Goal: Find contact information: Find contact information

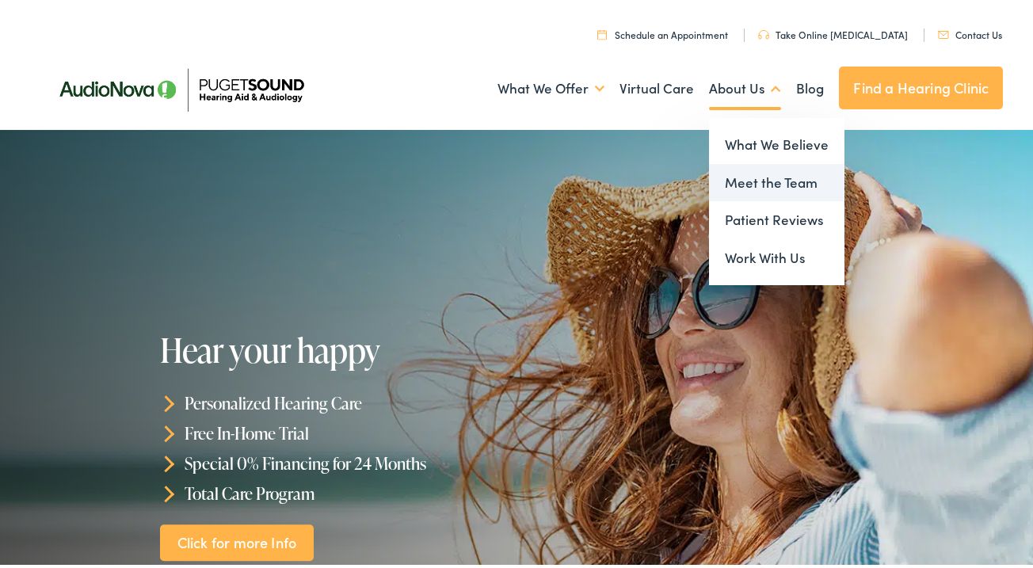
click at [745, 185] on link "Meet the Team" at bounding box center [776, 180] width 135 height 38
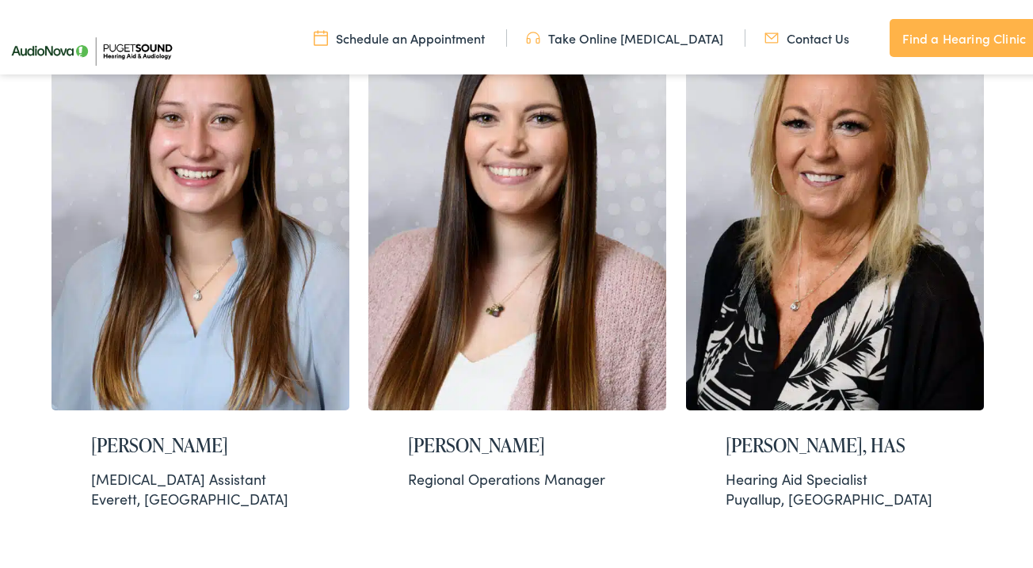
scroll to position [251, 0]
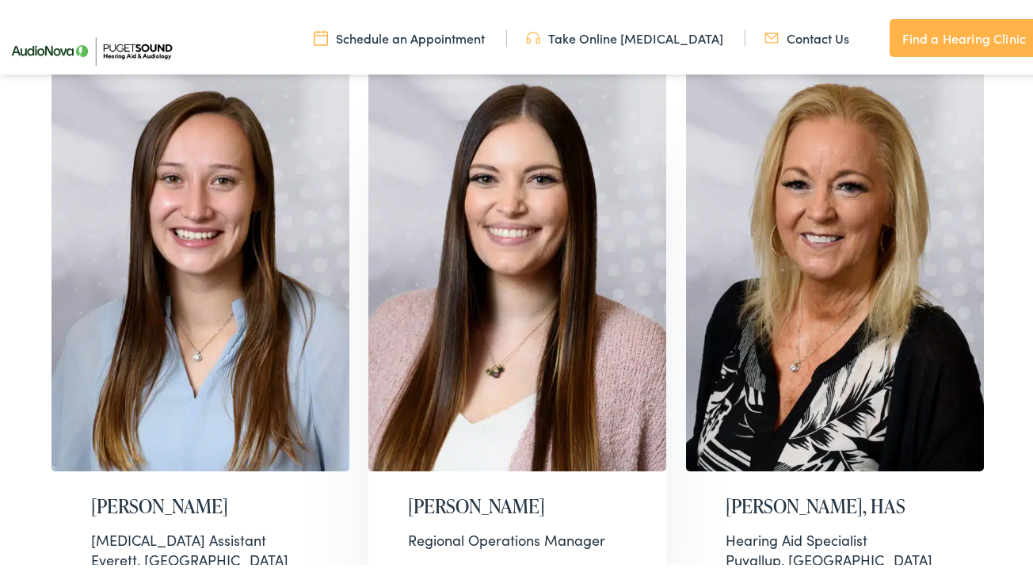
scroll to position [468, 0]
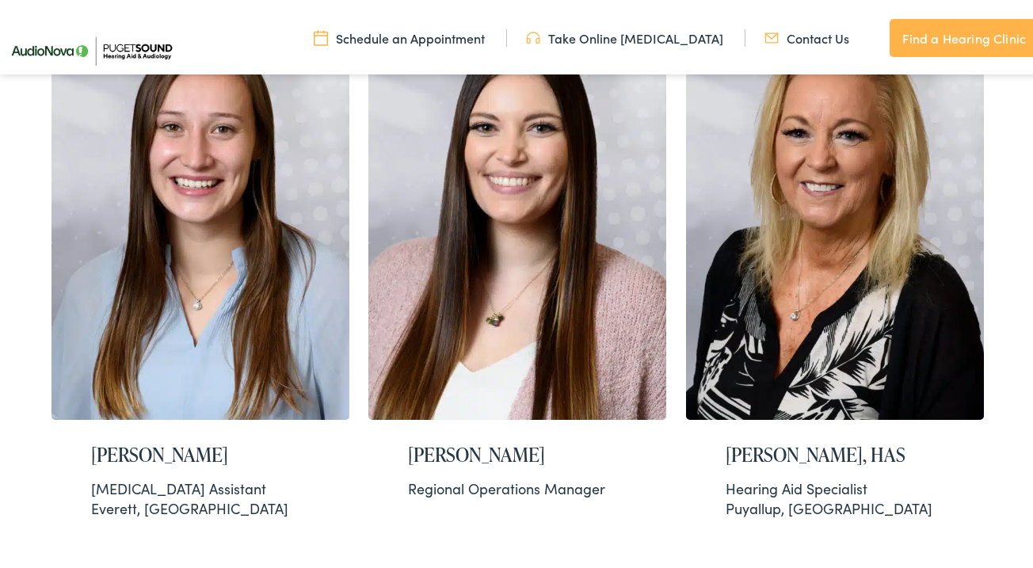
click at [805, 42] on link "Contact Us" at bounding box center [807, 34] width 85 height 17
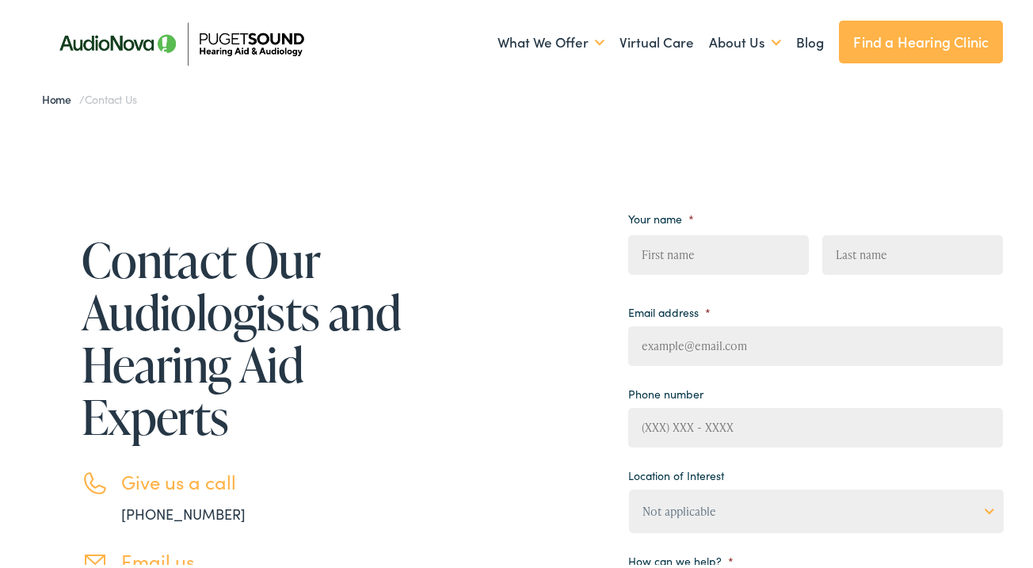
scroll to position [270, 0]
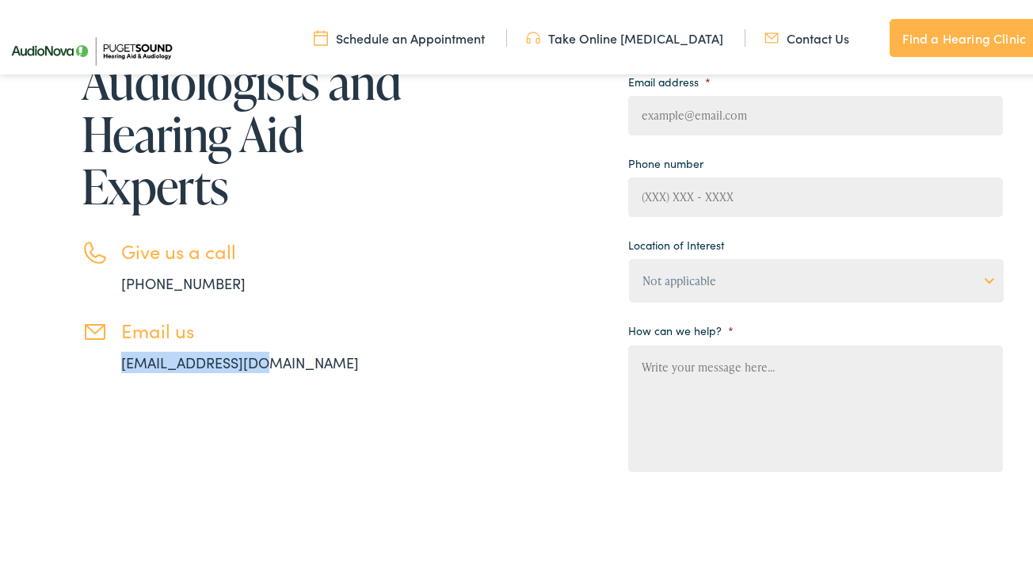
drag, startPoint x: 315, startPoint y: 364, endPoint x: 121, endPoint y: 365, distance: 193.3
click at [121, 365] on li "Email us info@pshearing.com" at bounding box center [244, 343] width 325 height 54
copy link "info@pshearing.com"
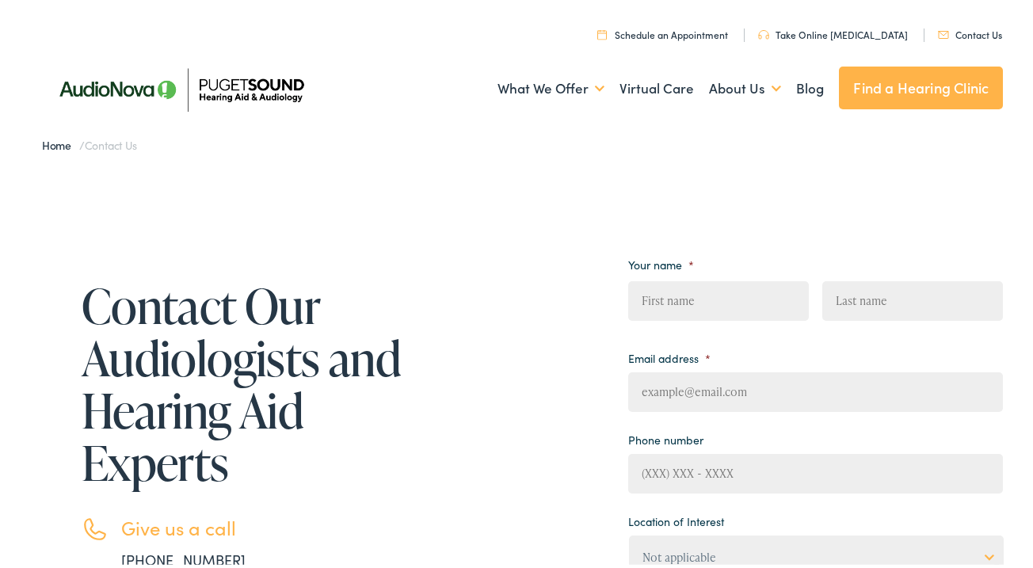
scroll to position [119, 0]
